Goal: Task Accomplishment & Management: Manage account settings

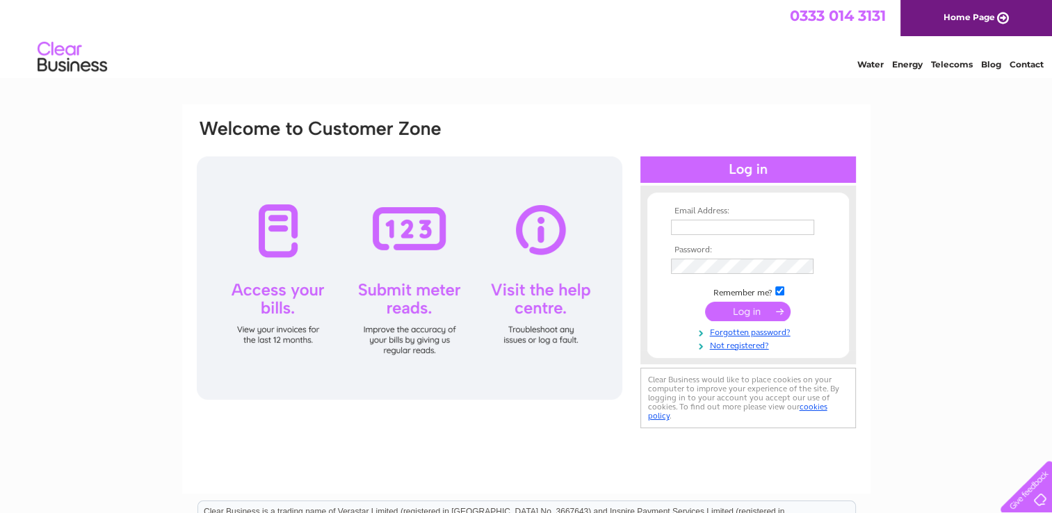
type input "[EMAIL_ADDRESS][DOMAIN_NAME]"
click at [737, 310] on input "submit" at bounding box center [748, 311] width 86 height 19
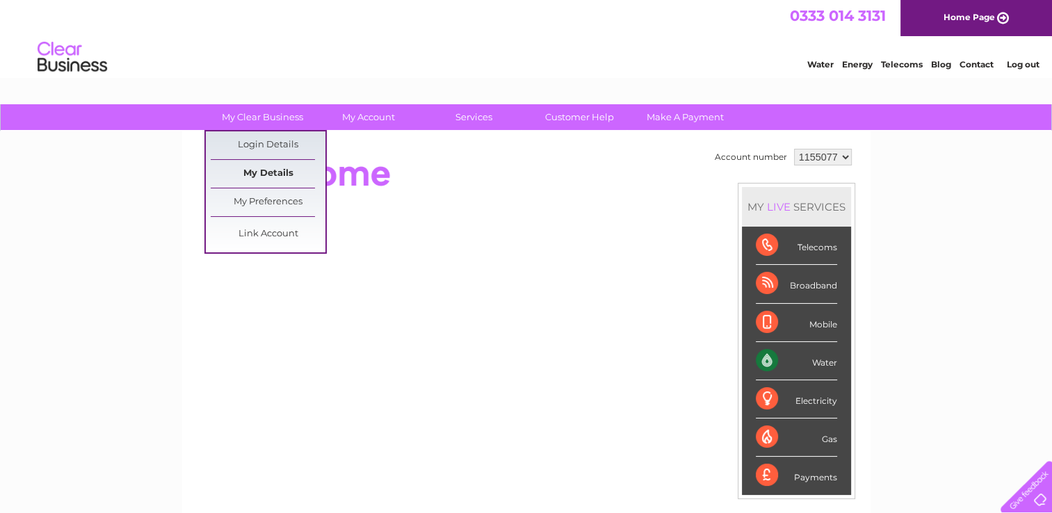
click at [279, 171] on link "My Details" at bounding box center [268, 174] width 115 height 28
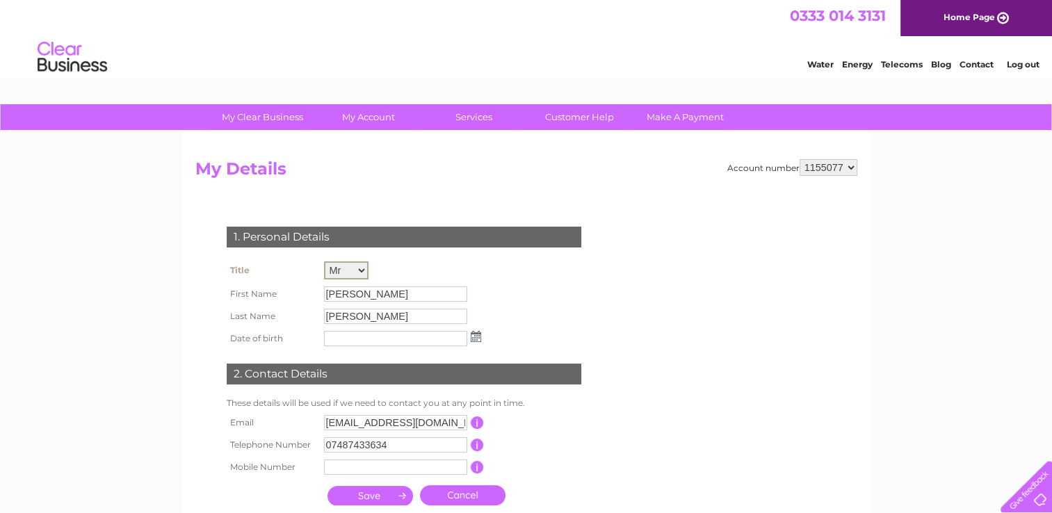
click at [359, 269] on select "Mr Mrs Ms Miss Dr Rev Prof Other" at bounding box center [346, 271] width 45 height 18
select select "Ms"
click at [324, 262] on select "Mr Mrs Ms Miss Dr Rev Prof Other" at bounding box center [346, 271] width 45 height 18
drag, startPoint x: 358, startPoint y: 291, endPoint x: 278, endPoint y: 283, distance: 80.4
click at [278, 283] on tr "First Name Toby" at bounding box center [354, 294] width 262 height 24
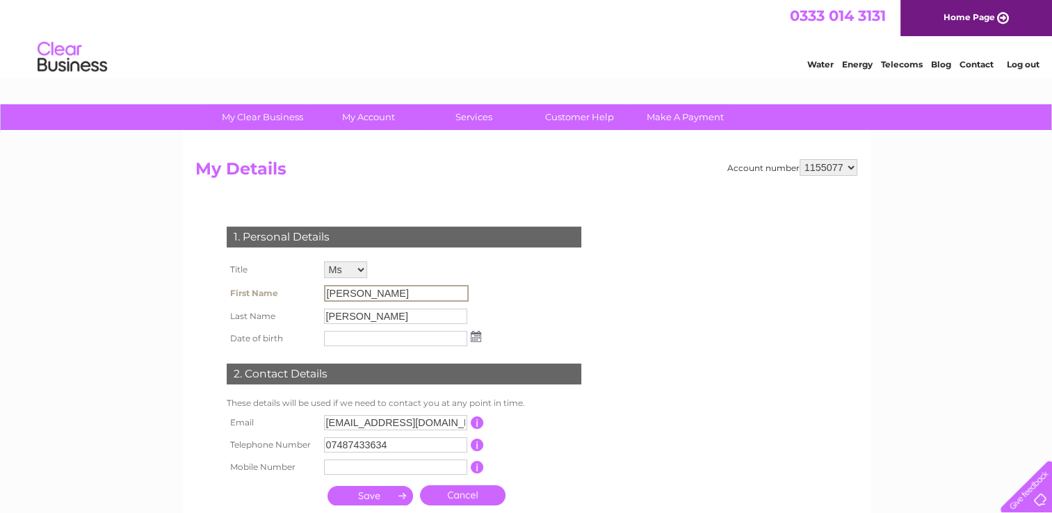
drag, startPoint x: 278, startPoint y: 283, endPoint x: 359, endPoint y: 294, distance: 82.1
click at [359, 294] on input "Toby" at bounding box center [396, 293] width 145 height 17
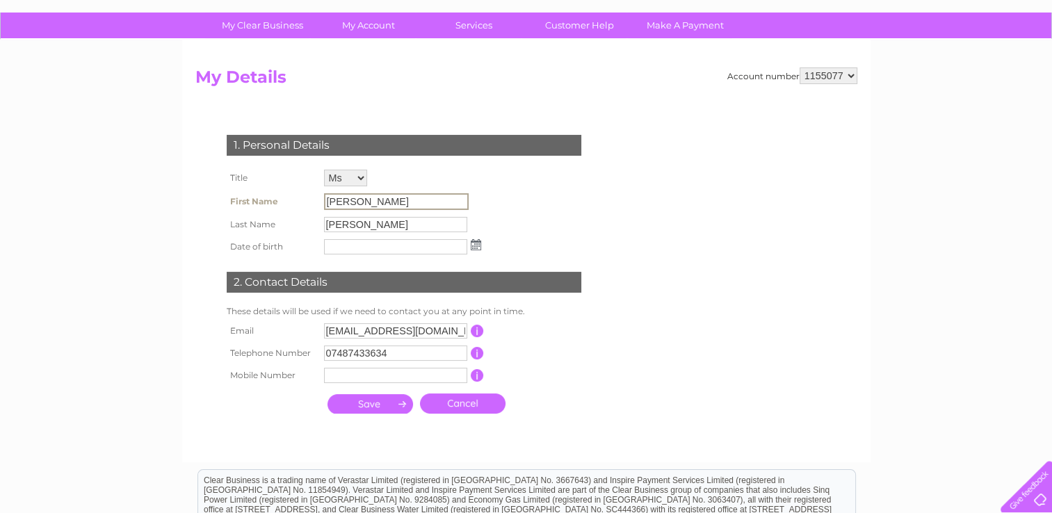
scroll to position [139, 0]
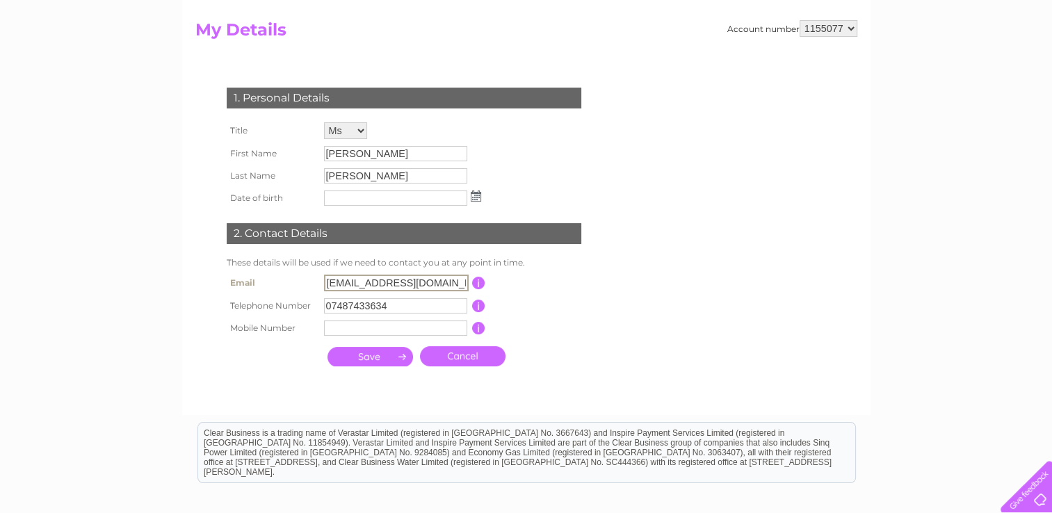
drag, startPoint x: 418, startPoint y: 280, endPoint x: 299, endPoint y: 271, distance: 119.3
click at [301, 272] on tr "Email kliskeyt@gmail.com This should be a valid email address" at bounding box center [410, 283] width 374 height 24
type input "[EMAIL_ADDRESS][DOMAIN_NAME]"
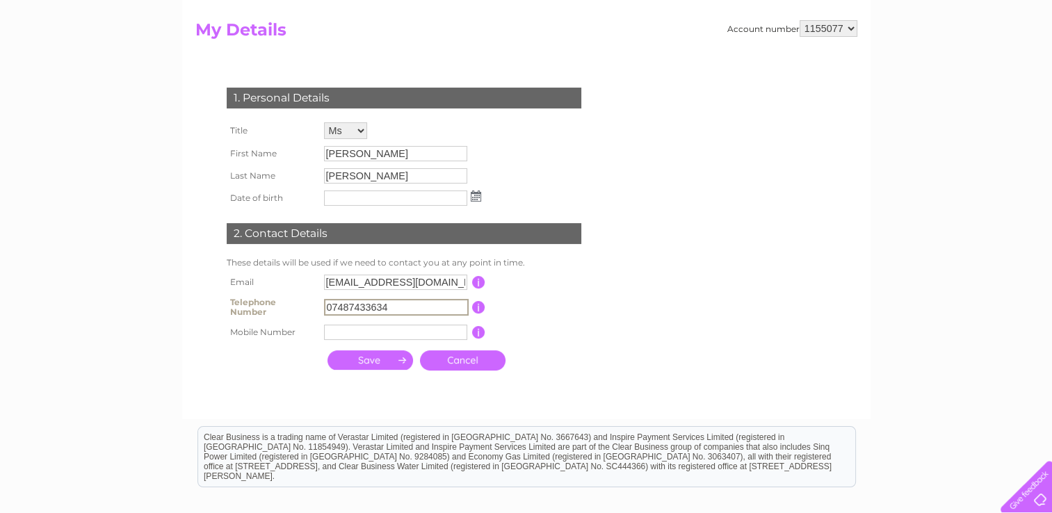
click at [394, 310] on input "07487433634" at bounding box center [396, 307] width 145 height 17
drag, startPoint x: 392, startPoint y: 305, endPoint x: 278, endPoint y: 285, distance: 115.7
click at [278, 285] on tbody "Email finance@callandercdt.org.uk This should be a valid email address Telephon…" at bounding box center [410, 307] width 374 height 72
type input "07909970155"
click at [367, 361] on input "submit" at bounding box center [371, 360] width 86 height 19
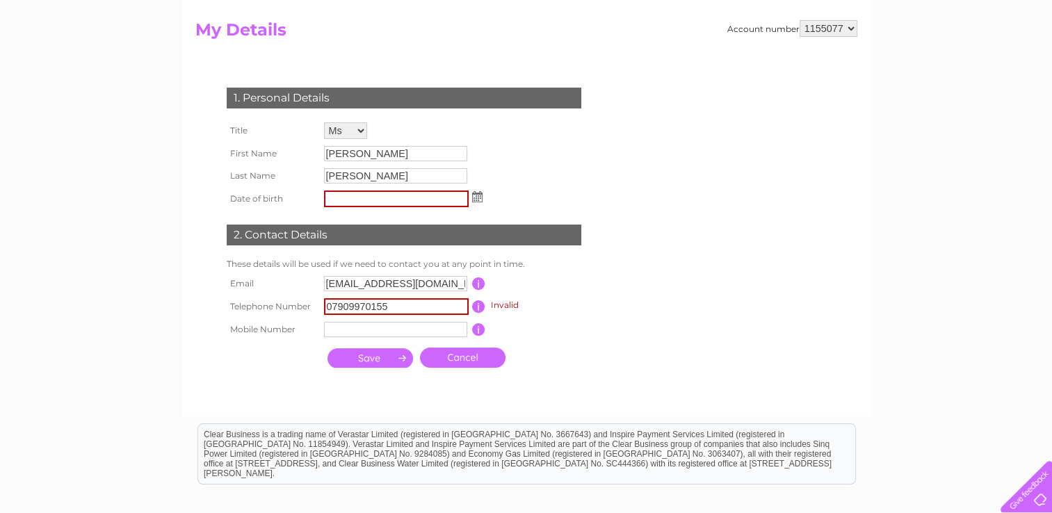
click at [476, 307] on input "button" at bounding box center [478, 307] width 13 height 13
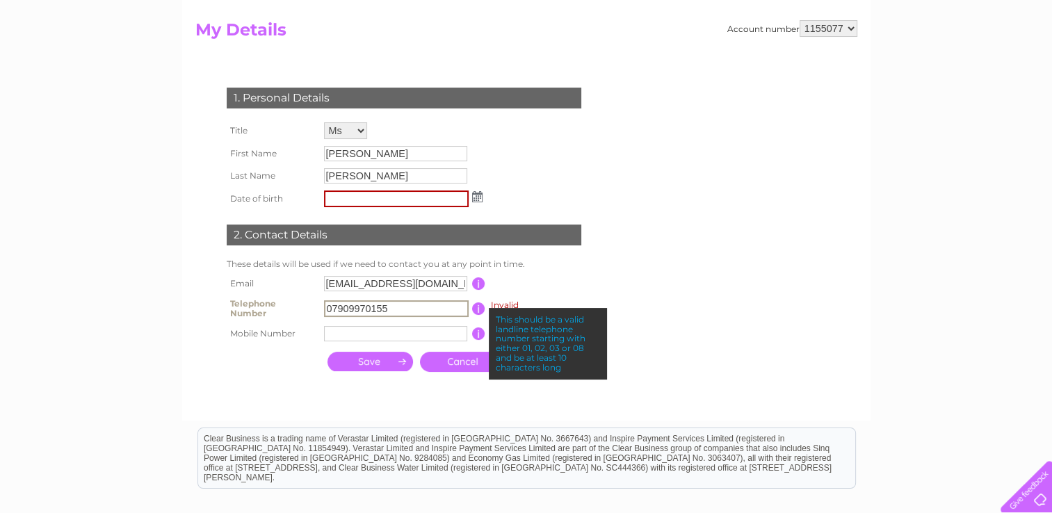
drag, startPoint x: 399, startPoint y: 301, endPoint x: 301, endPoint y: 284, distance: 99.5
click at [301, 284] on tbody "Email finance@callandercdt.org.uk This should be a valid email address Telephon…" at bounding box center [410, 309] width 374 height 72
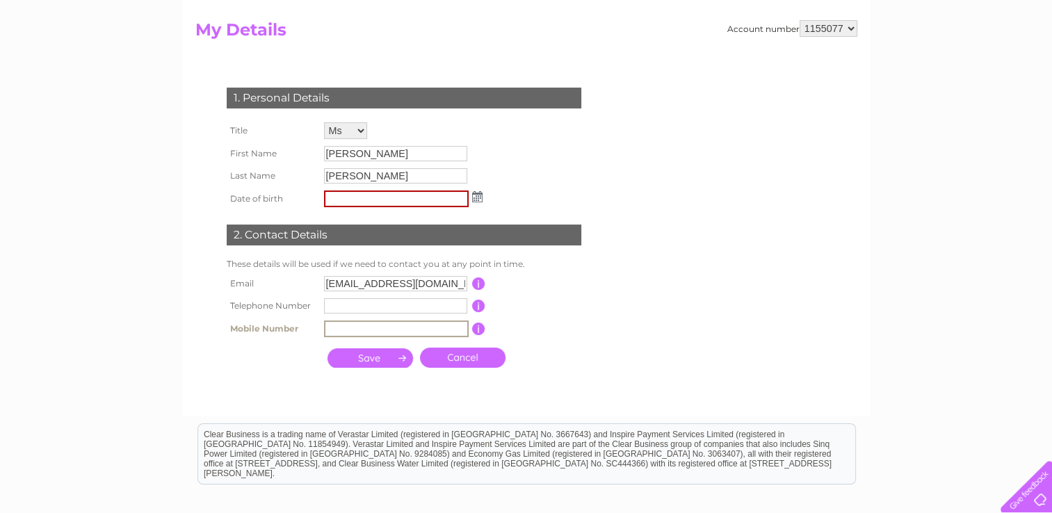
click at [328, 335] on input "text" at bounding box center [396, 329] width 145 height 17
type input "07909970155"
click at [359, 301] on input "text" at bounding box center [395, 305] width 143 height 15
click at [336, 360] on input "submit" at bounding box center [371, 356] width 86 height 19
click at [371, 359] on input "submit" at bounding box center [371, 356] width 86 height 19
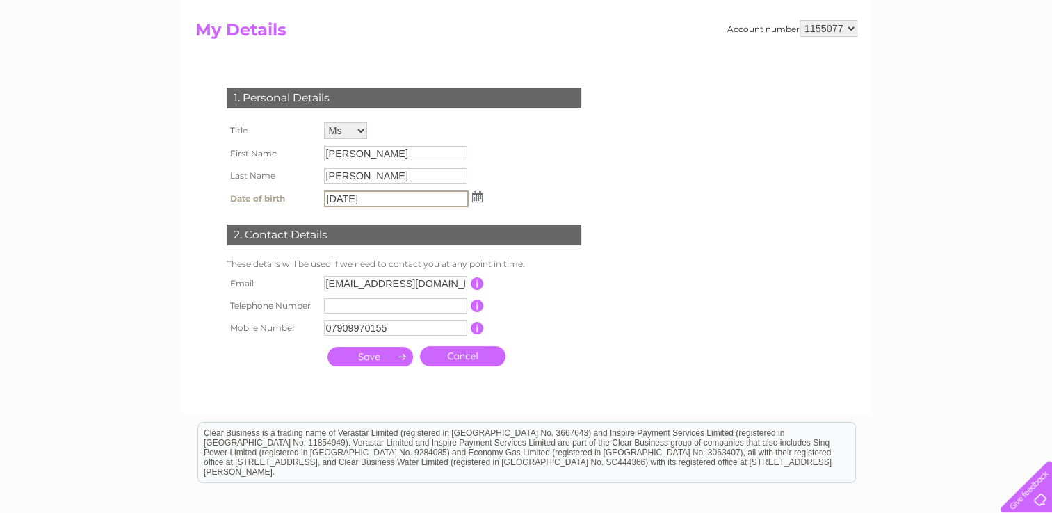
type input "[DATE]"
click at [379, 366] on td at bounding box center [370, 356] width 93 height 27
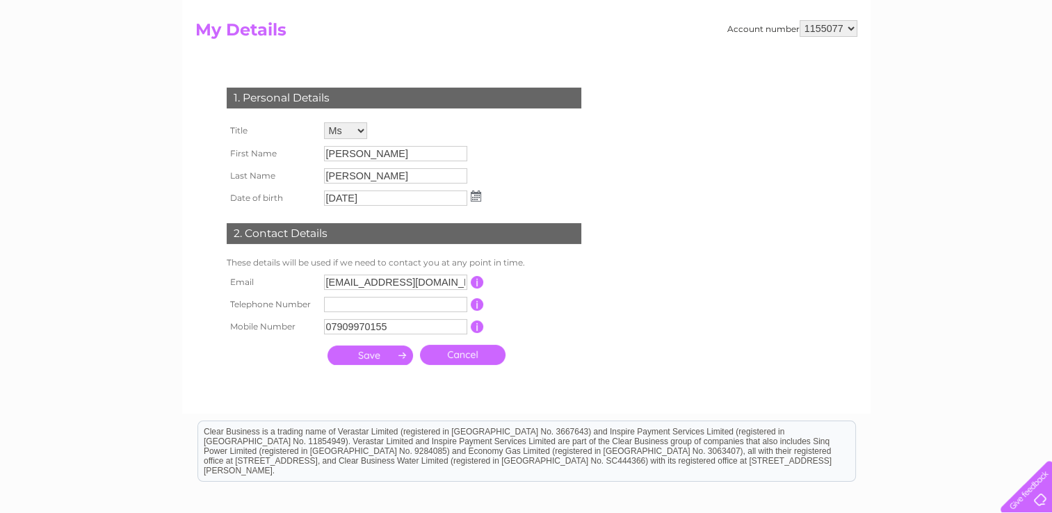
click at [377, 355] on input "submit" at bounding box center [371, 355] width 86 height 19
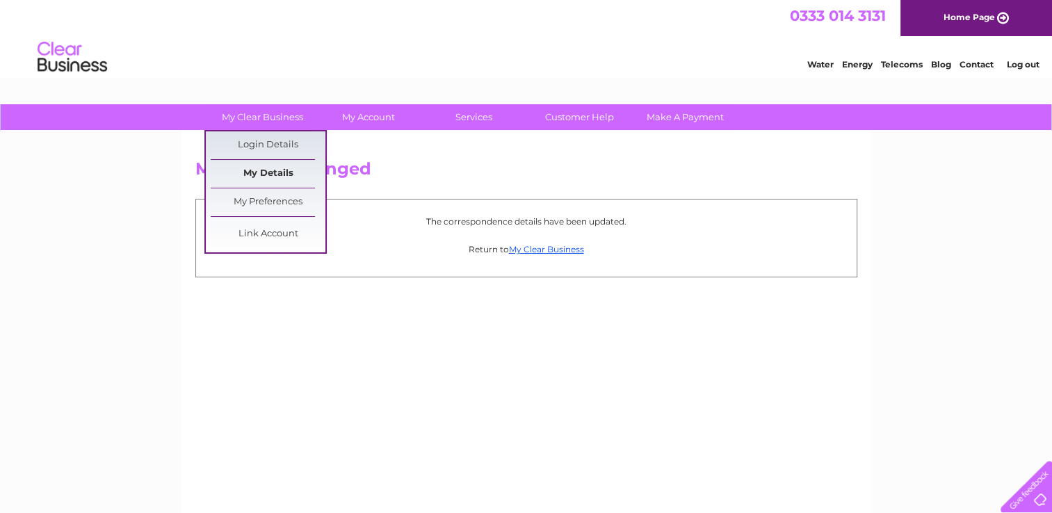
click at [257, 173] on link "My Details" at bounding box center [268, 174] width 115 height 28
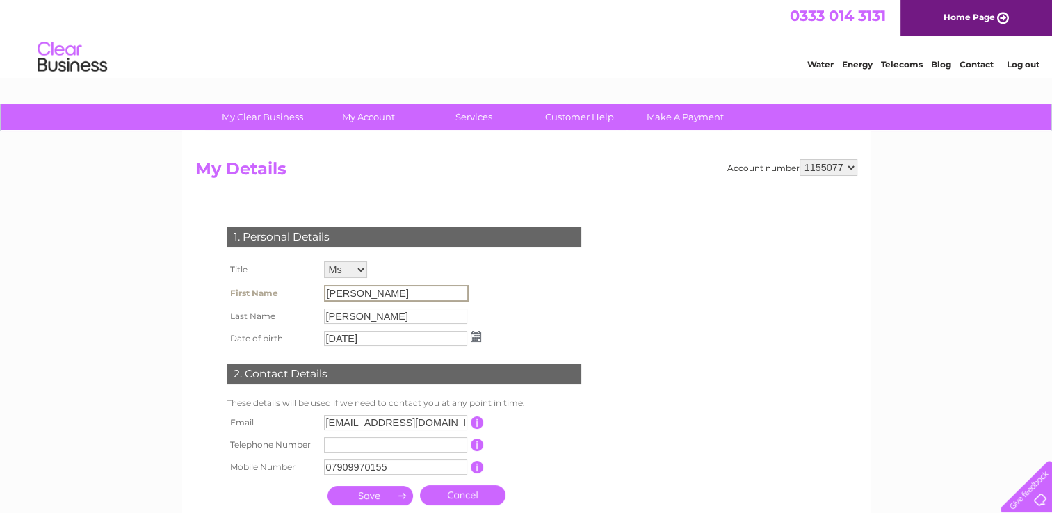
click at [353, 294] on input "[PERSON_NAME]" at bounding box center [396, 293] width 145 height 17
drag, startPoint x: 353, startPoint y: 294, endPoint x: 292, endPoint y: 279, distance: 62.9
click at [292, 279] on tbody "Title Mr Mrs Ms Miss Dr Rev Prof Other First Name [PERSON_NAME] Last Name [PERS…" at bounding box center [354, 304] width 262 height 92
drag, startPoint x: 292, startPoint y: 279, endPoint x: 369, endPoint y: 317, distance: 85.2
click at [369, 317] on input "[PERSON_NAME]" at bounding box center [396, 315] width 145 height 17
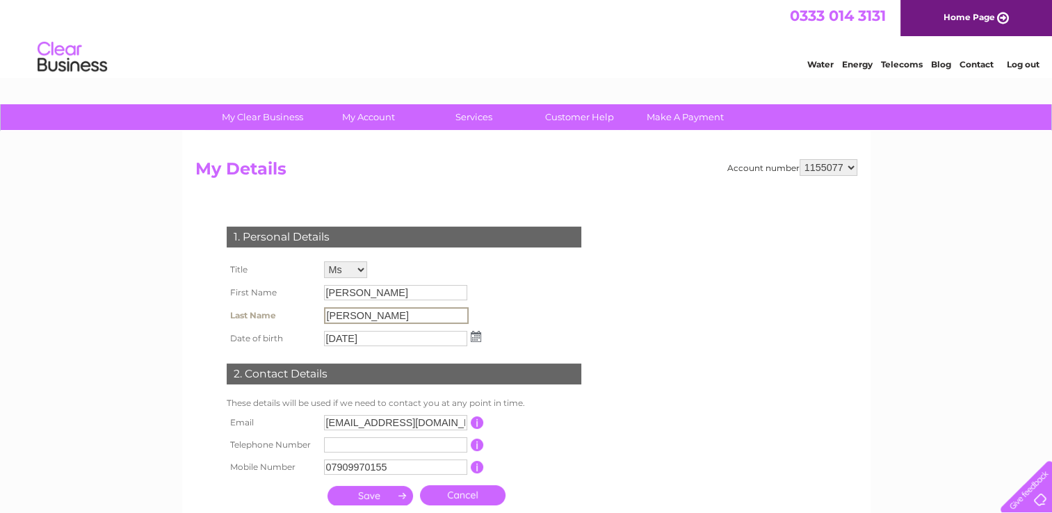
drag, startPoint x: 369, startPoint y: 317, endPoint x: 310, endPoint y: 310, distance: 59.5
click at [310, 310] on tr "Last Name [PERSON_NAME]" at bounding box center [354, 316] width 262 height 24
drag, startPoint x: 310, startPoint y: 310, endPoint x: 395, endPoint y: 285, distance: 89.0
click at [395, 285] on input "[PERSON_NAME]" at bounding box center [395, 292] width 143 height 15
click at [360, 270] on select "Mr Mrs Ms Miss Dr Rev Prof Other" at bounding box center [346, 271] width 45 height 18
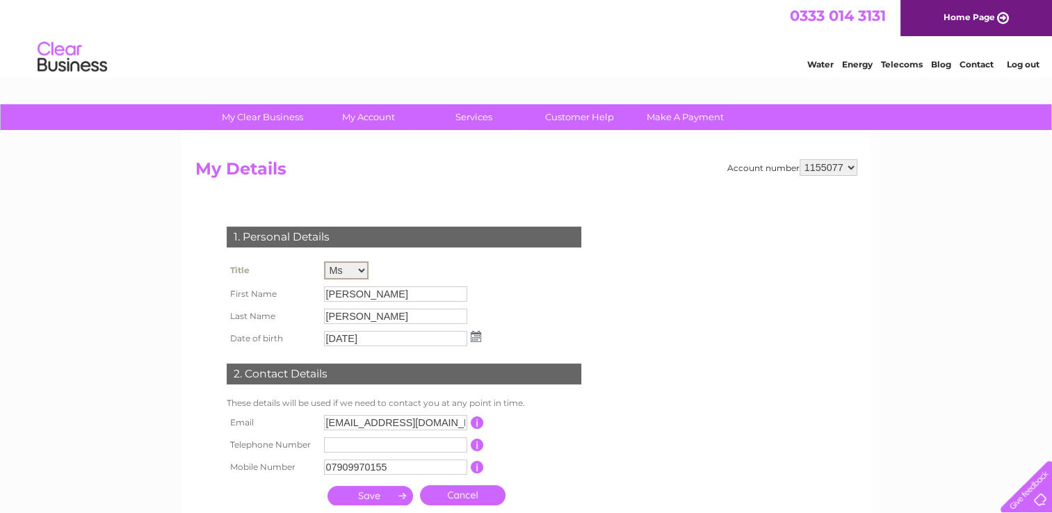
select select "Mr"
click at [324, 262] on select "Mr Mrs Ms Miss Dr Rev Prof Other" at bounding box center [346, 271] width 45 height 18
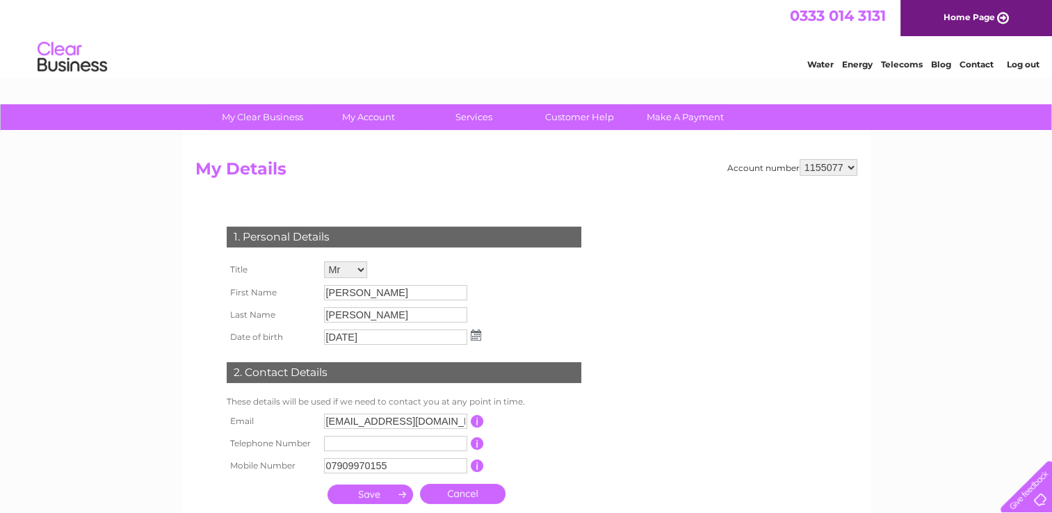
click at [974, 65] on link "Contact" at bounding box center [977, 64] width 34 height 10
